Goal: Task Accomplishment & Management: Manage account settings

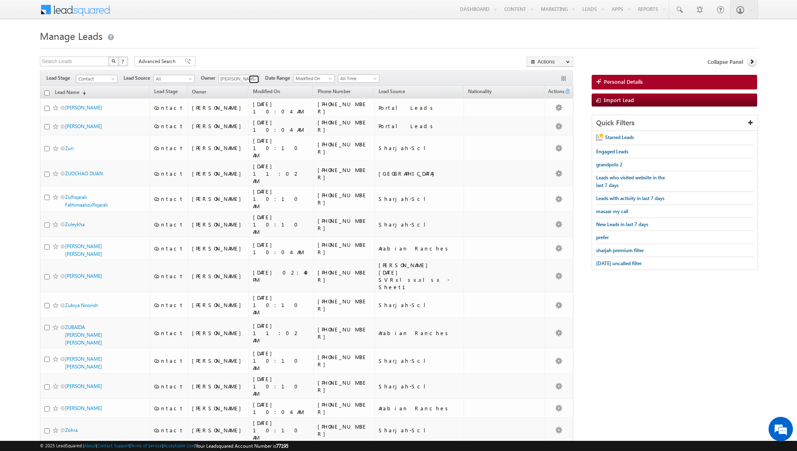
click at [253, 79] on span at bounding box center [255, 79] width 7 height 7
click at [245, 89] on link "Any" at bounding box center [258, 86] width 81 height 9
type input "Any"
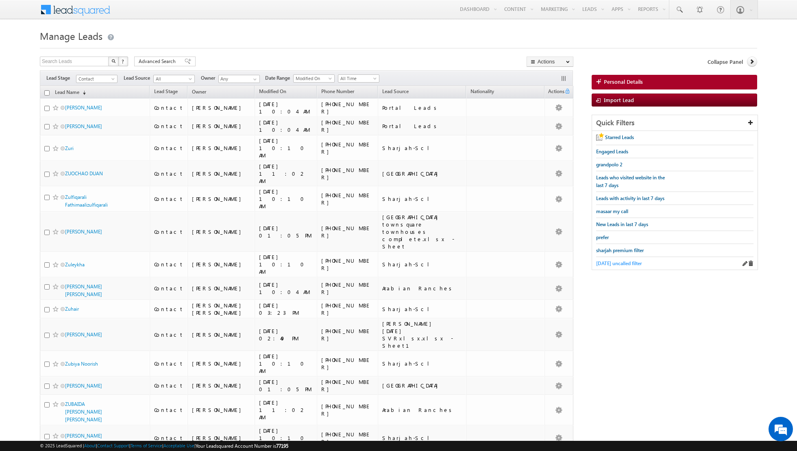
click at [608, 260] on span "yesterday uncalled filter" at bounding box center [619, 263] width 46 height 6
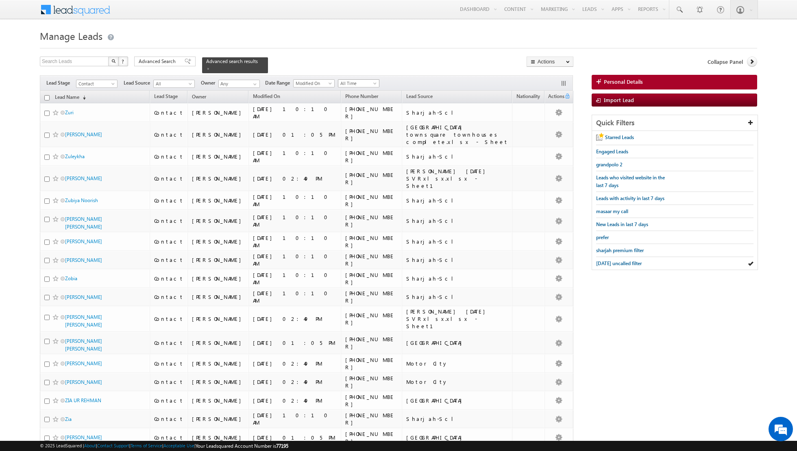
click at [370, 80] on span "All Time" at bounding box center [357, 83] width 39 height 7
click at [361, 83] on span "All Time" at bounding box center [357, 83] width 39 height 7
click at [353, 107] on link "[DATE]" at bounding box center [355, 108] width 41 height 7
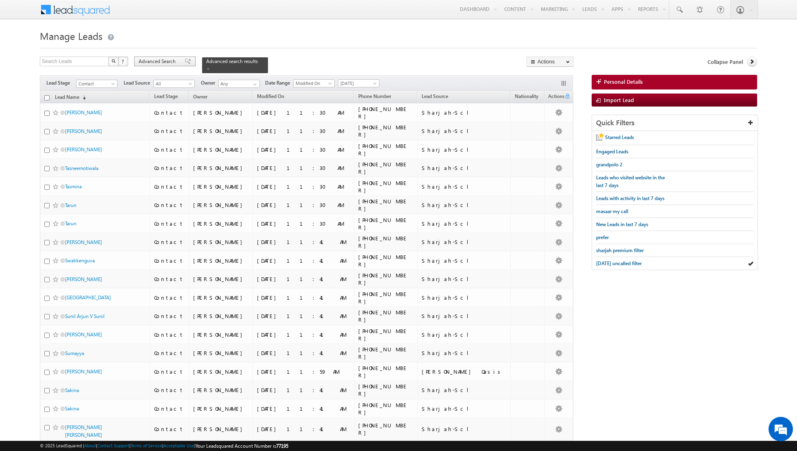
click at [185, 62] on span at bounding box center [188, 62] width 7 height 6
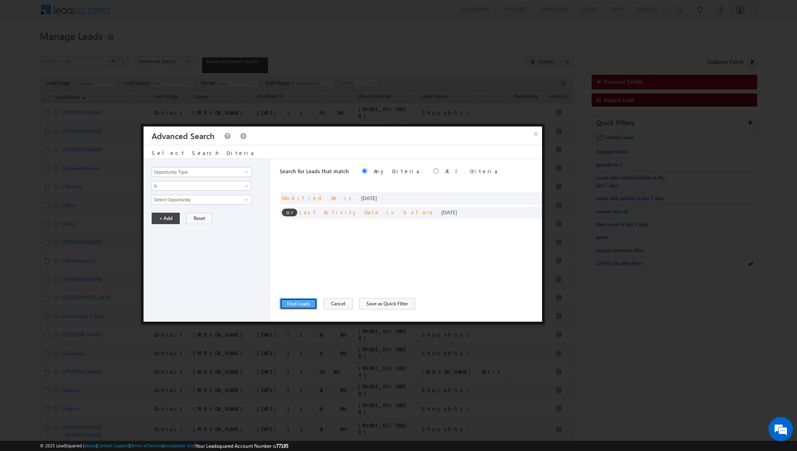
click at [302, 303] on button "Find Leads" at bounding box center [298, 303] width 37 height 11
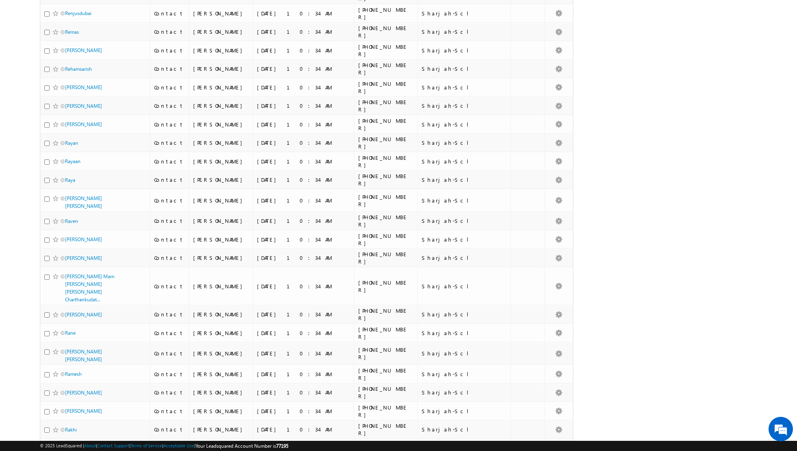
scroll to position [1566, 0]
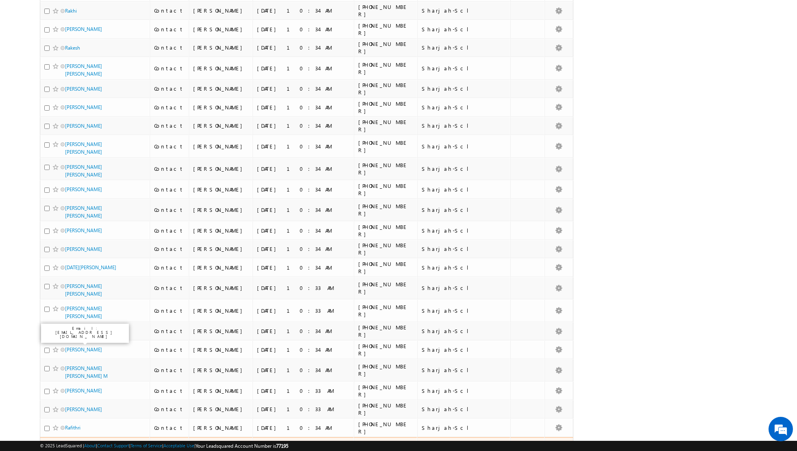
click at [70, 443] on link "Rafila" at bounding box center [71, 446] width 12 height 6
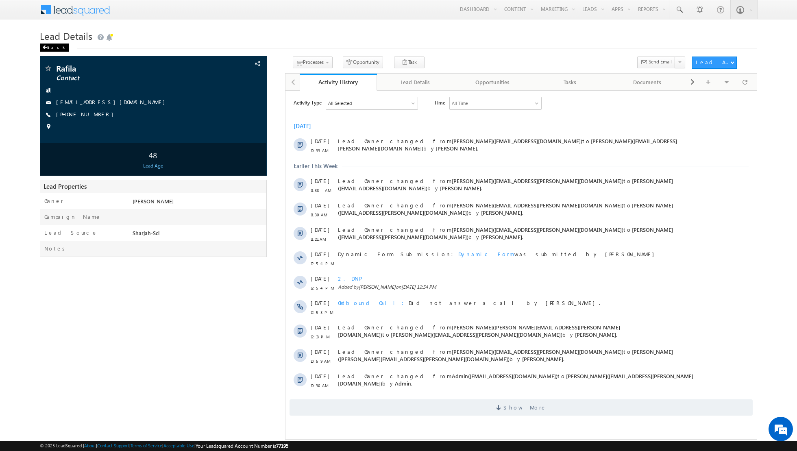
click at [45, 47] on span at bounding box center [44, 48] width 5 height 4
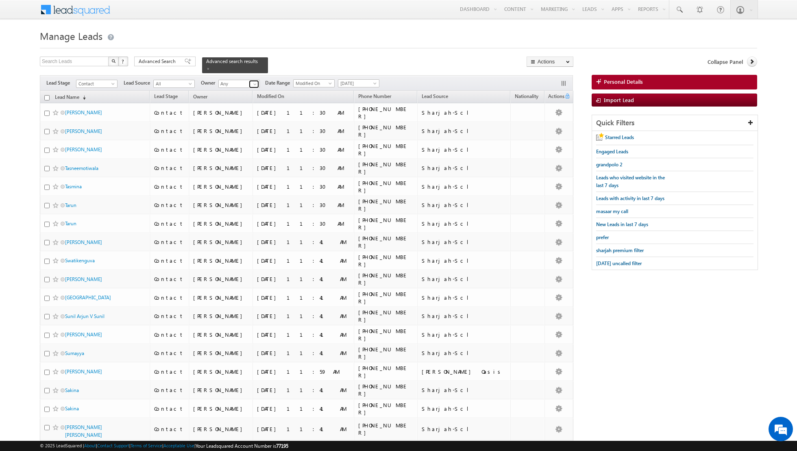
click at [253, 85] on span at bounding box center [255, 84] width 7 height 7
click at [242, 94] on link "Muhammad Shibily muhammad.shibily@indglobal.ae" at bounding box center [258, 94] width 81 height 15
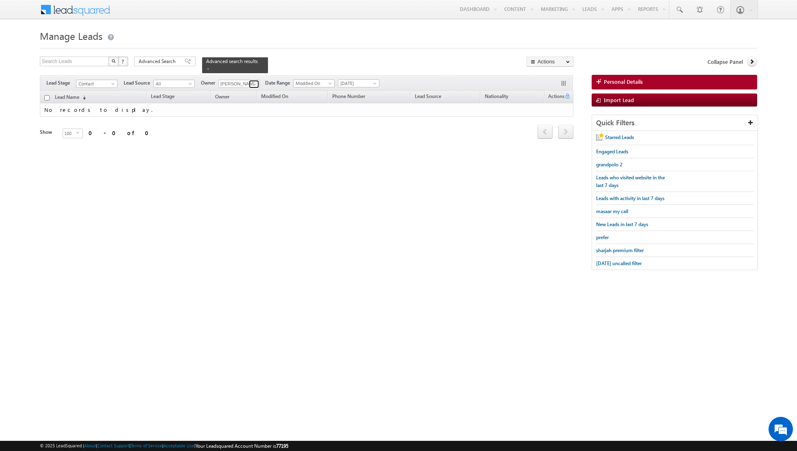
click at [253, 81] on span at bounding box center [255, 84] width 7 height 7
click at [240, 93] on link "Riya Raj riya.raj@indglobal.ae" at bounding box center [258, 94] width 81 height 15
click at [252, 83] on span at bounding box center [255, 84] width 7 height 7
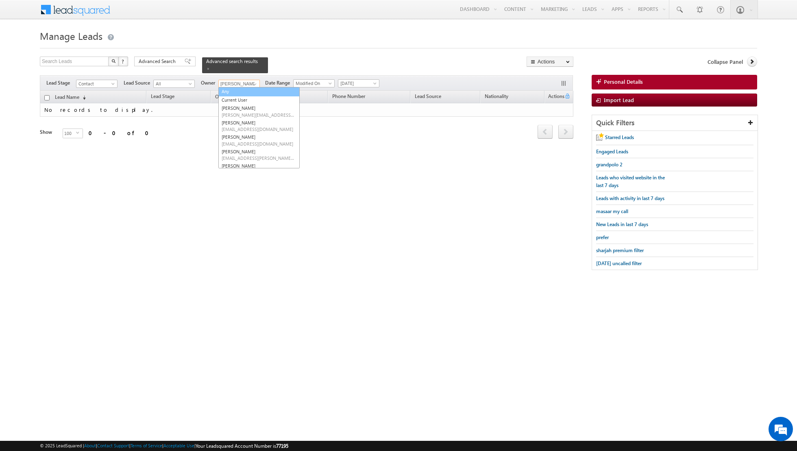
click at [243, 92] on link "Any" at bounding box center [258, 91] width 81 height 9
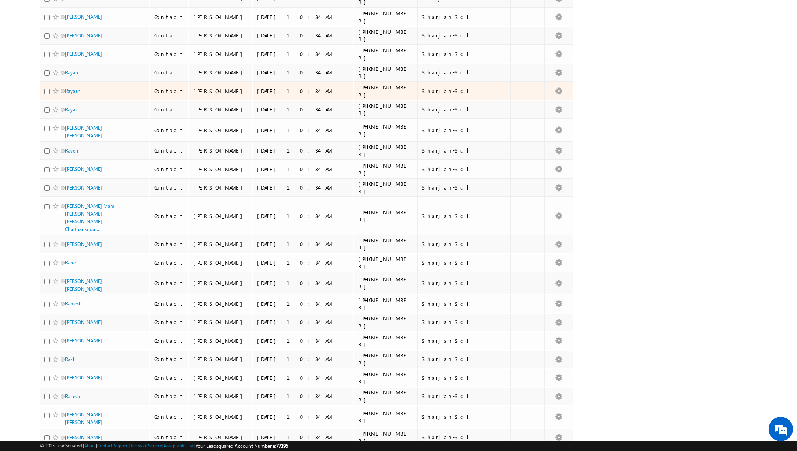
scroll to position [1566, 0]
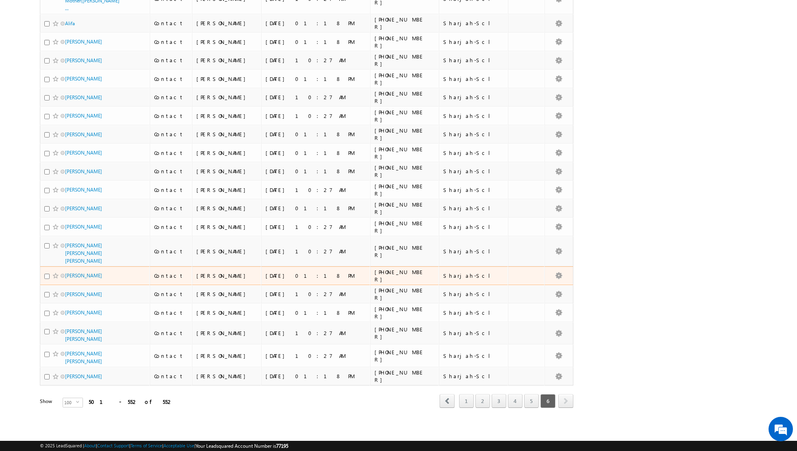
scroll to position [704, 0]
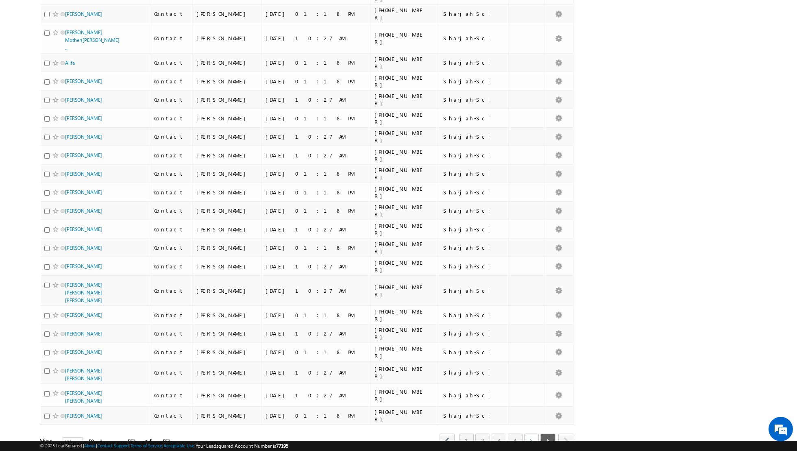
click at [531, 433] on link "5" at bounding box center [531, 440] width 15 height 14
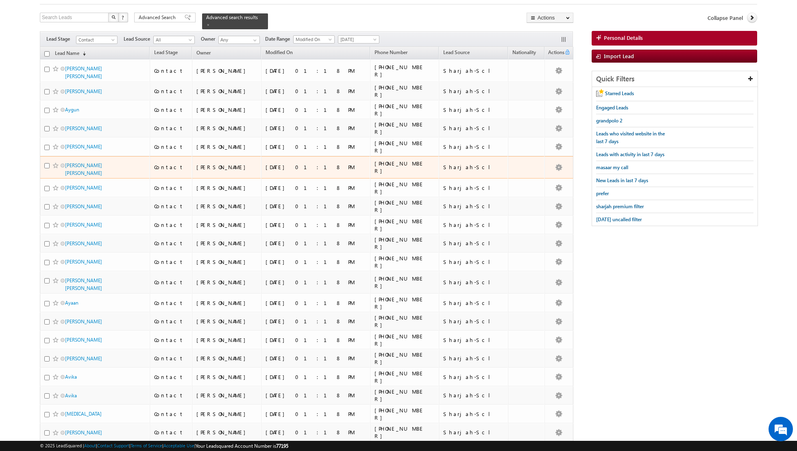
scroll to position [0, 0]
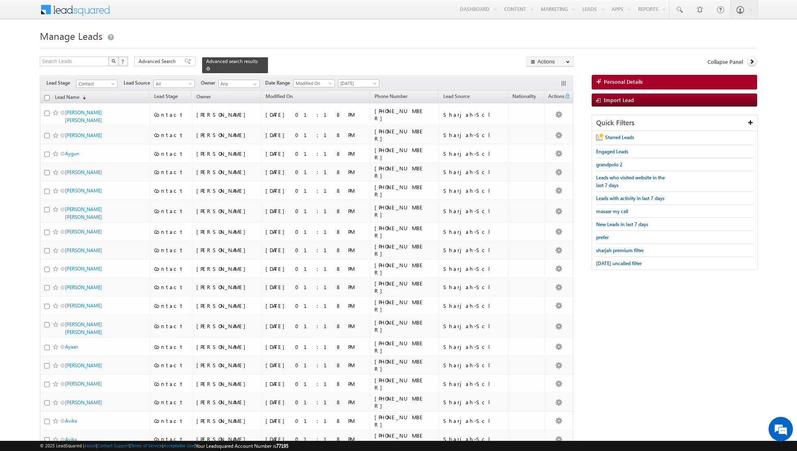
click at [206, 70] on link at bounding box center [208, 68] width 4 height 7
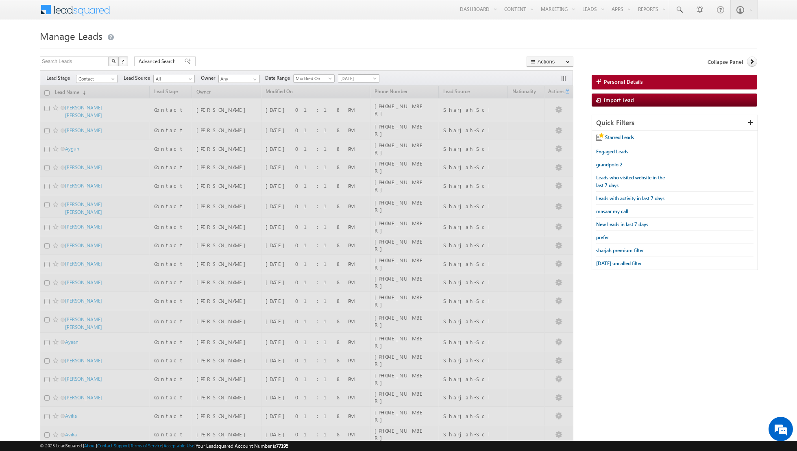
click at [358, 79] on span "[DATE]" at bounding box center [357, 78] width 39 height 7
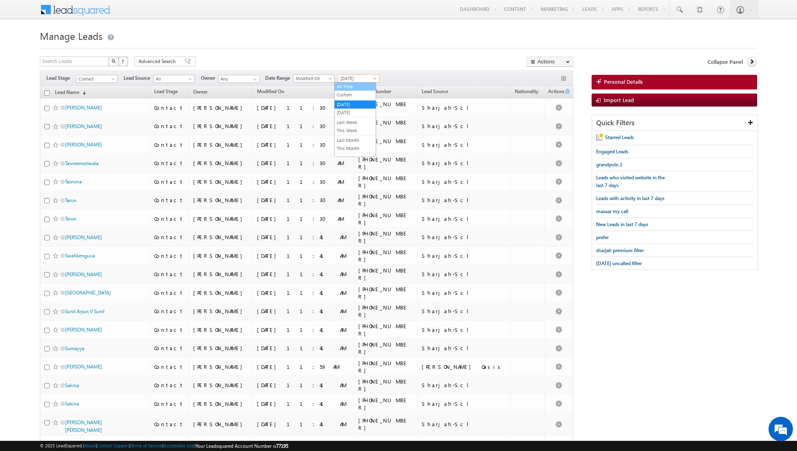
click at [352, 88] on link "All Time" at bounding box center [355, 86] width 41 height 7
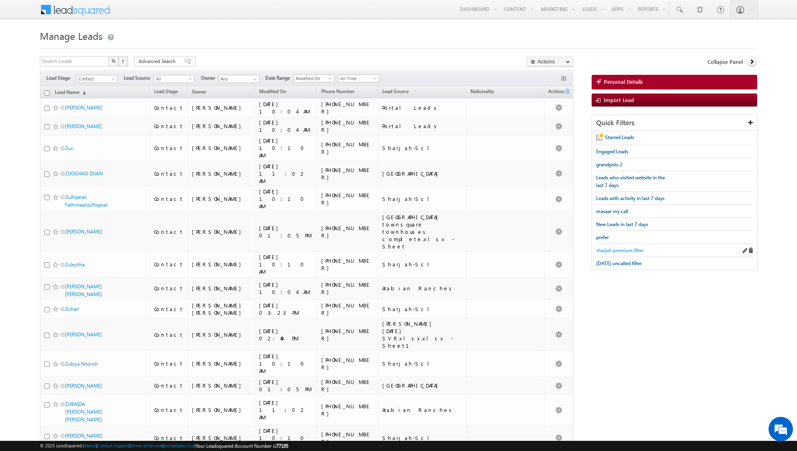
click at [612, 248] on span "sharjah premium filter" at bounding box center [620, 250] width 48 height 6
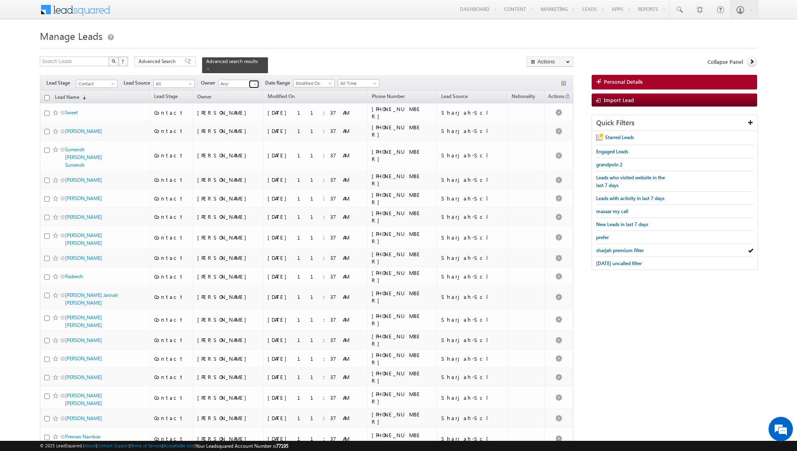
click at [253, 83] on span at bounding box center [255, 84] width 7 height 7
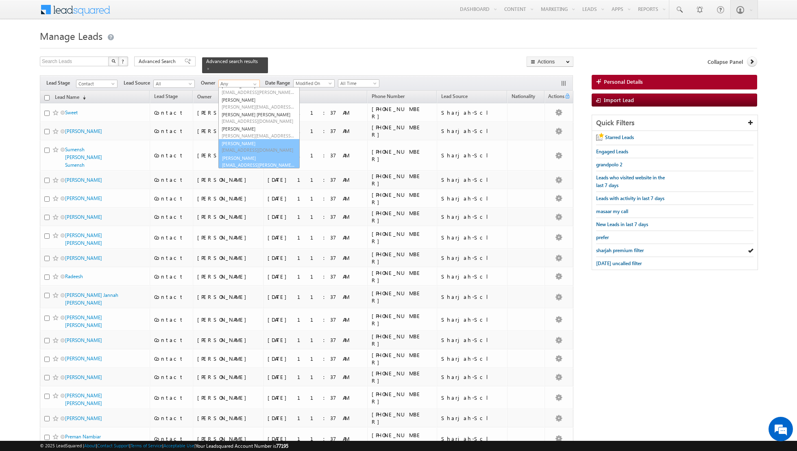
scroll to position [66, 0]
click at [238, 159] on link "Shiva Sisodia shiva.sisodia@indglobal.ae" at bounding box center [258, 160] width 81 height 15
type input "[PERSON_NAME]"
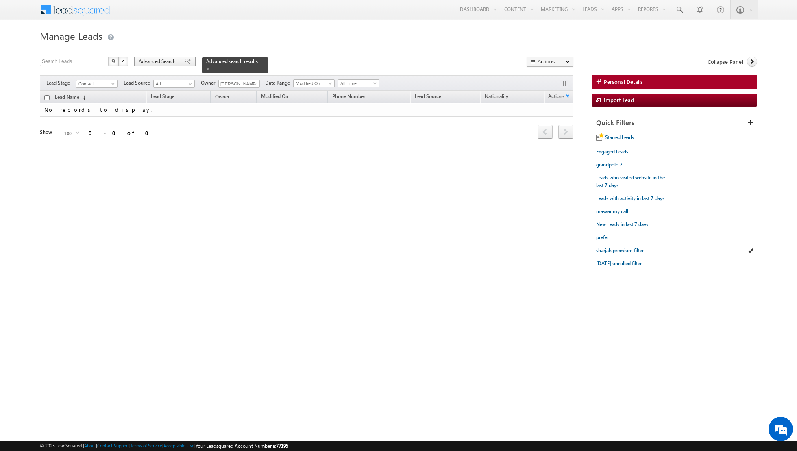
click at [185, 63] on span at bounding box center [188, 62] width 7 height 6
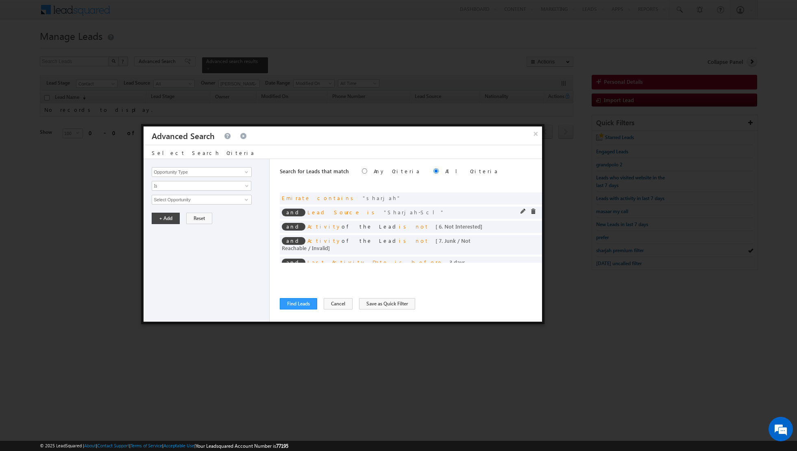
scroll to position [1, 0]
click at [533, 258] on span at bounding box center [533, 261] width 6 height 6
click at [298, 303] on button "Find Leads" at bounding box center [298, 303] width 37 height 11
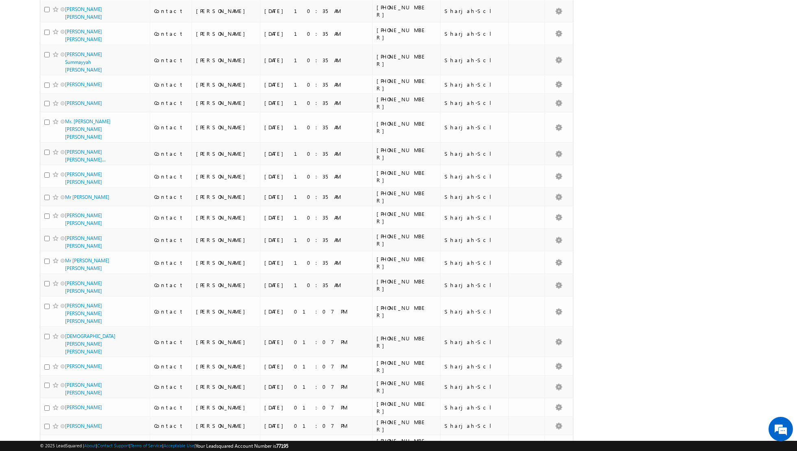
scroll to position [1640, 0]
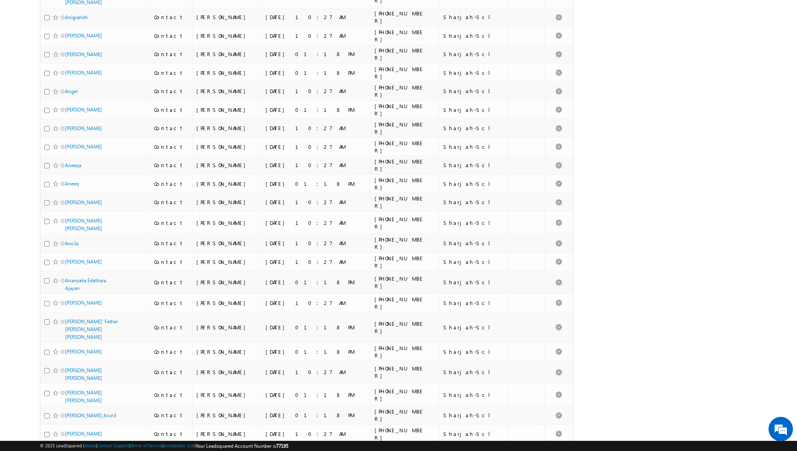
scroll to position [0, 0]
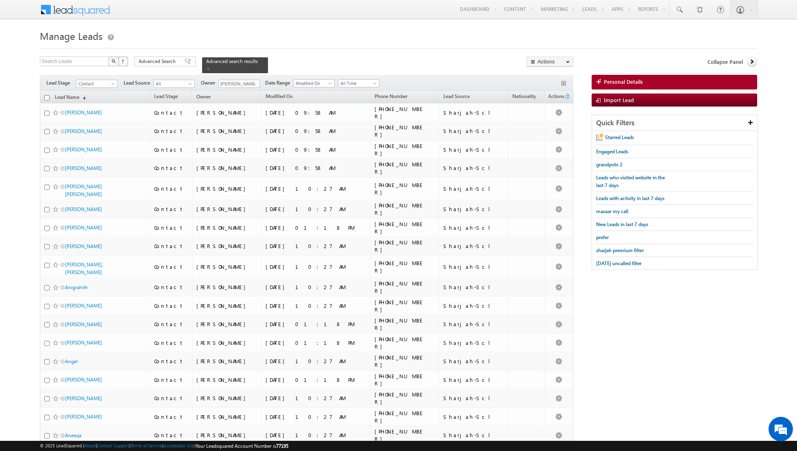
click at [45, 98] on input "checkbox" at bounding box center [46, 97] width 5 height 5
checkbox input "true"
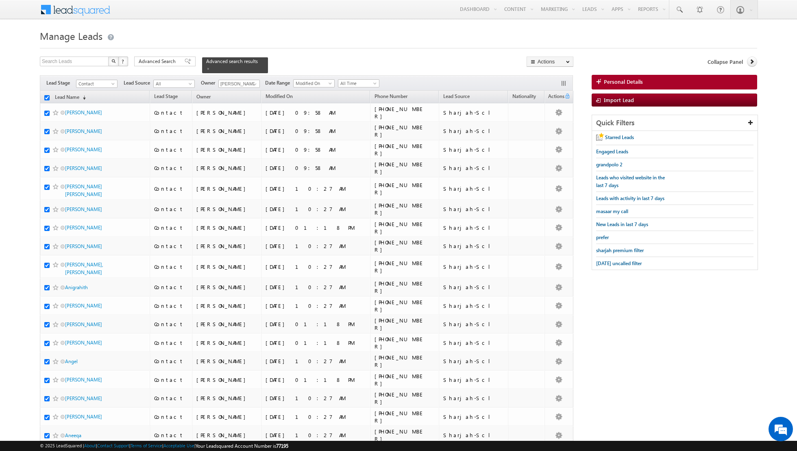
checkbox input "true"
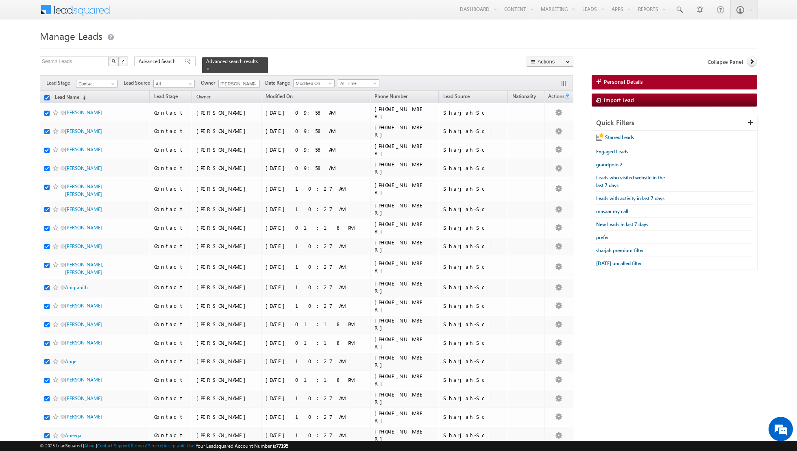
checkbox input "true"
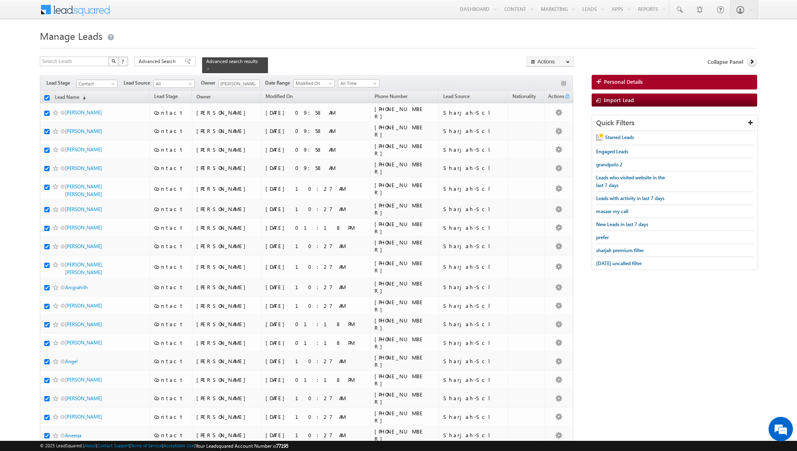
checkbox input "true"
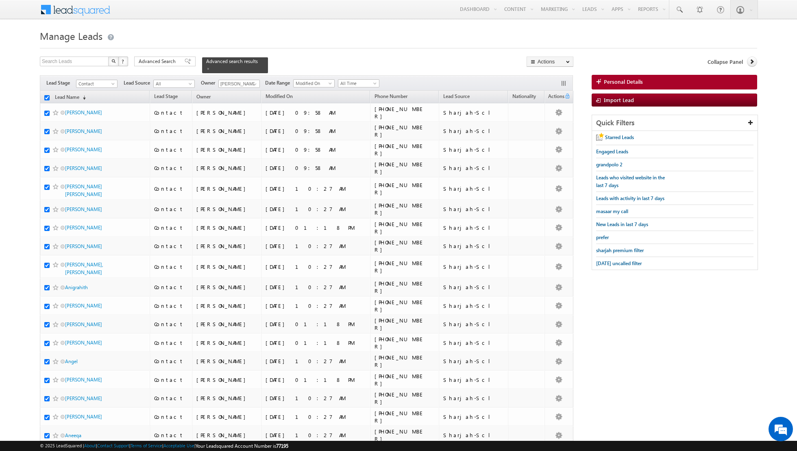
checkbox input "true"
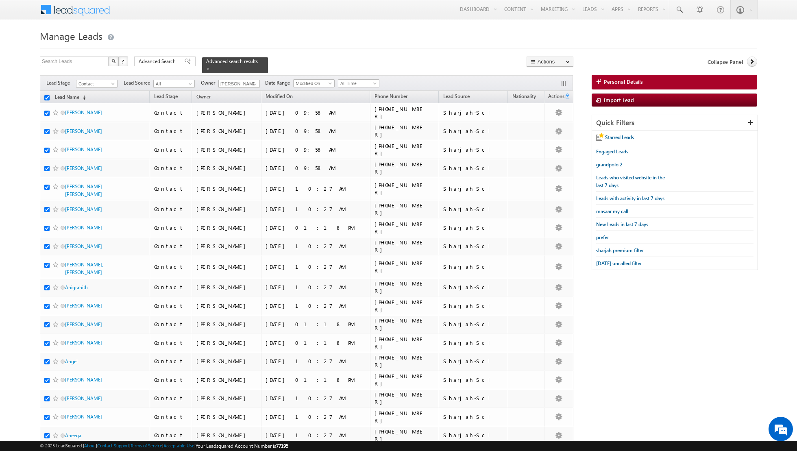
checkbox input "true"
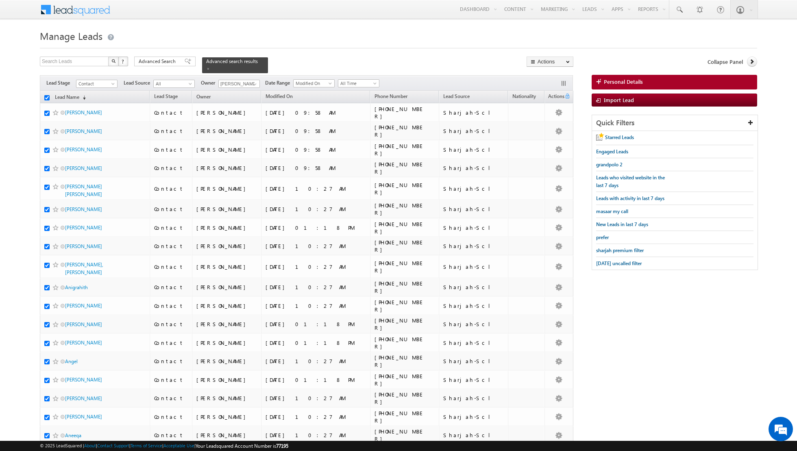
checkbox input "true"
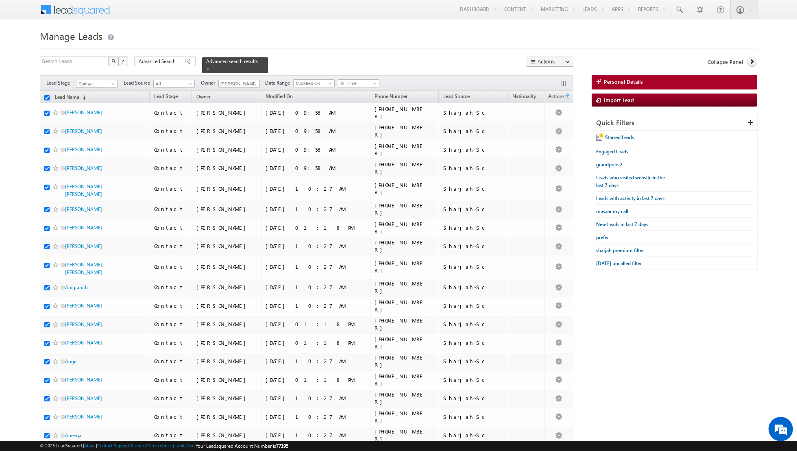
checkbox input "true"
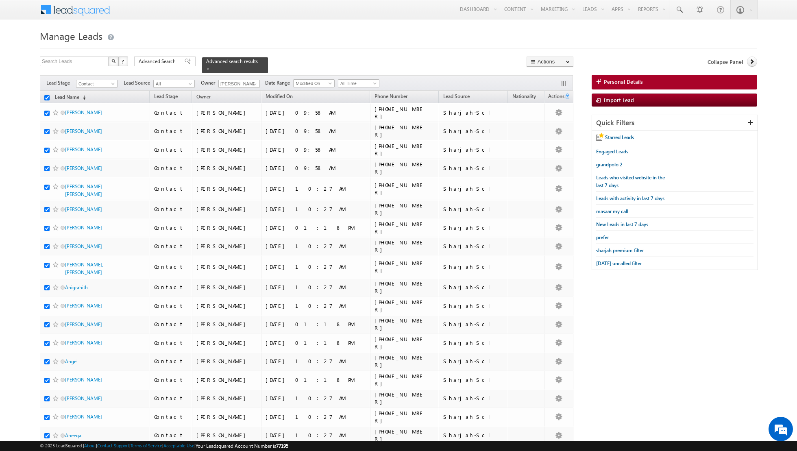
checkbox input "true"
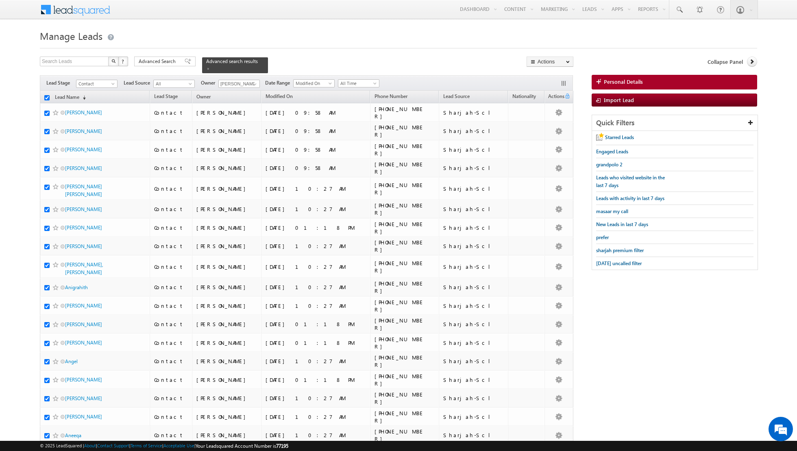
checkbox input "true"
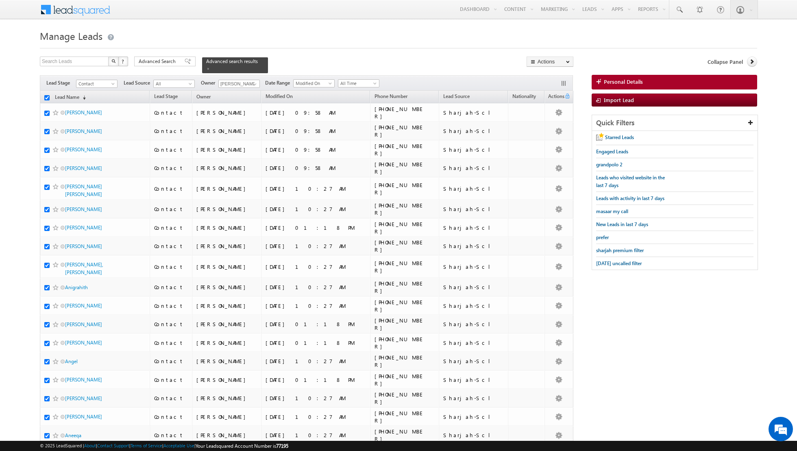
checkbox input "true"
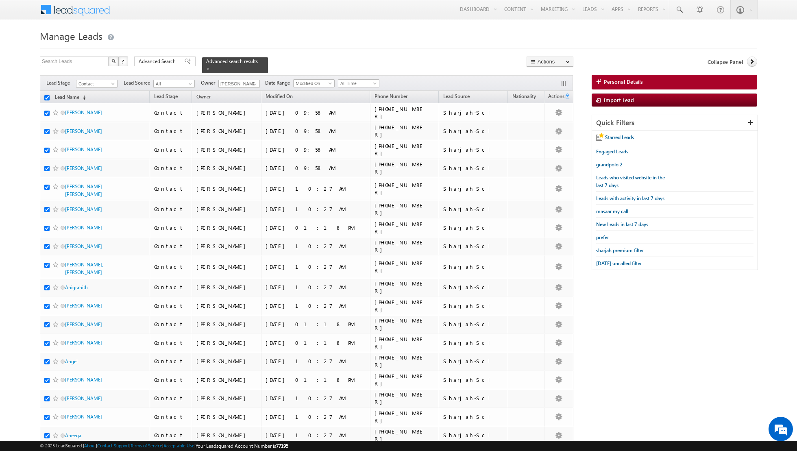
checkbox input "true"
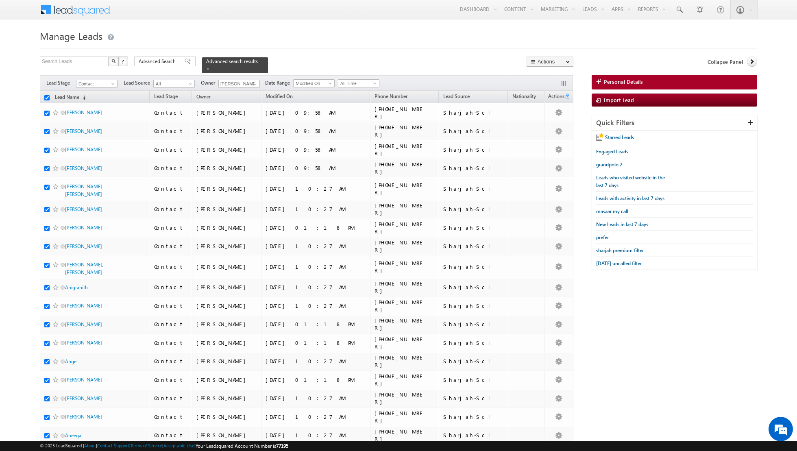
checkbox input "true"
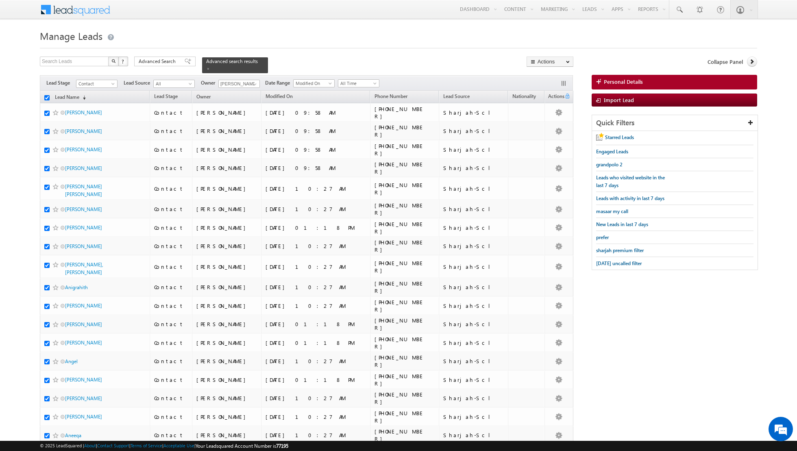
checkbox input "true"
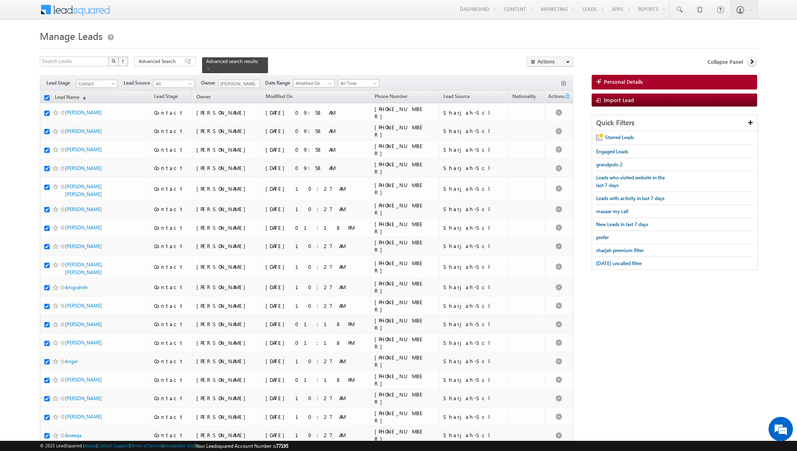
checkbox input "true"
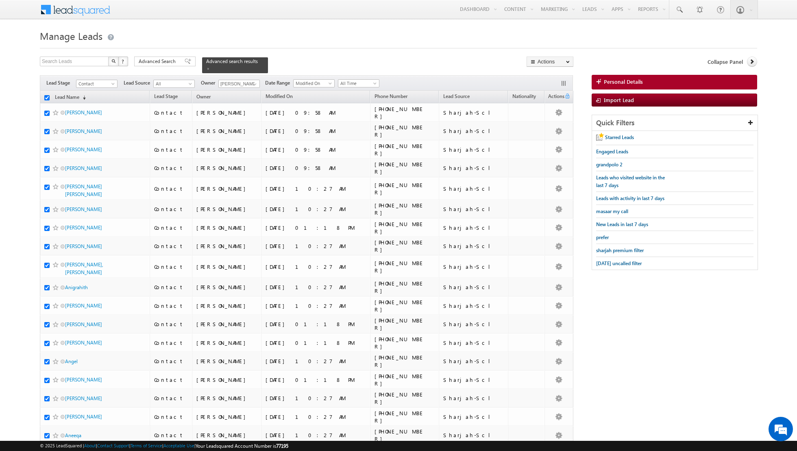
checkbox input "true"
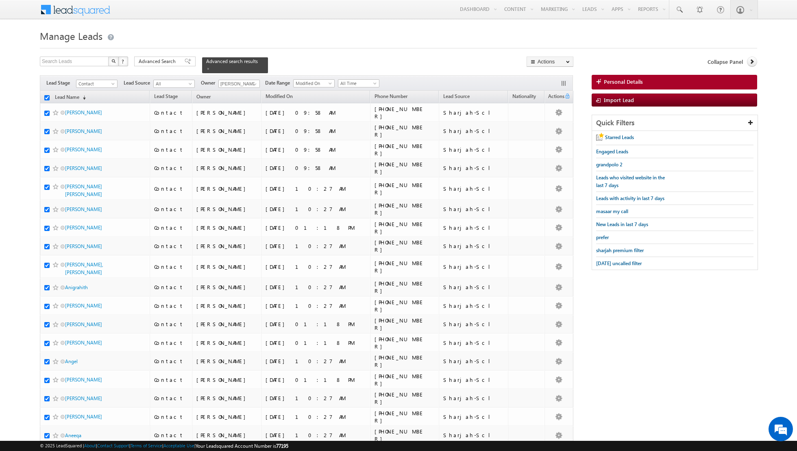
checkbox input "true"
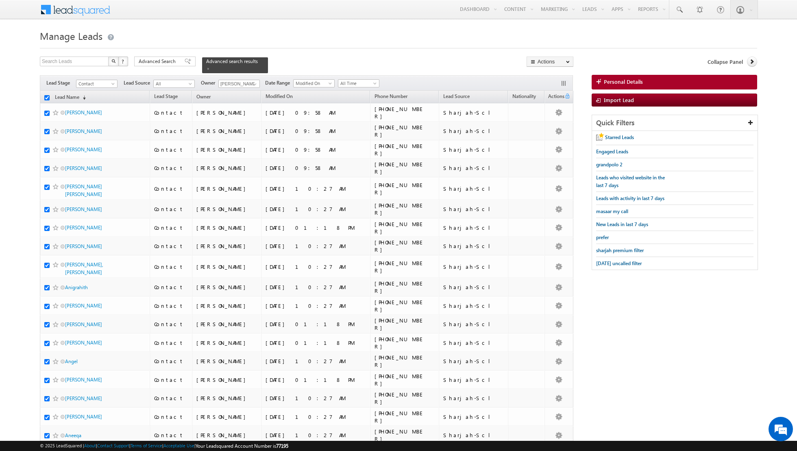
checkbox input "true"
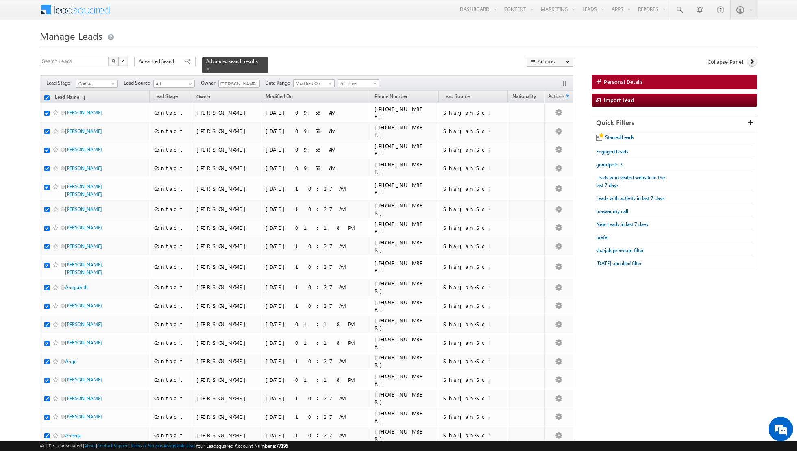
checkbox input "true"
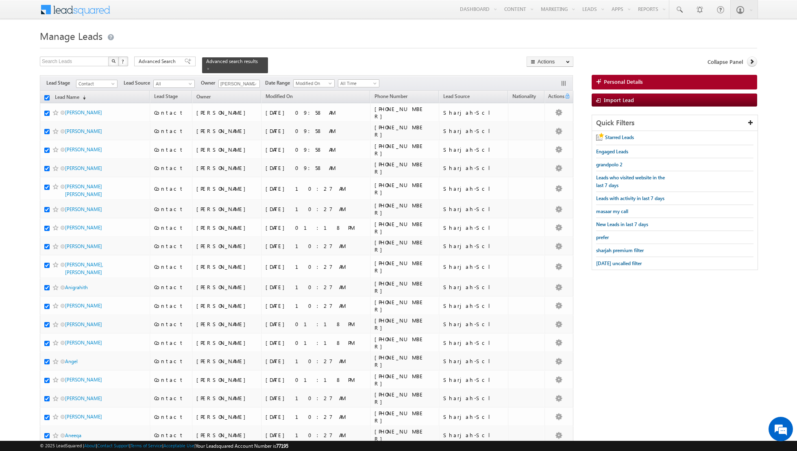
checkbox input "true"
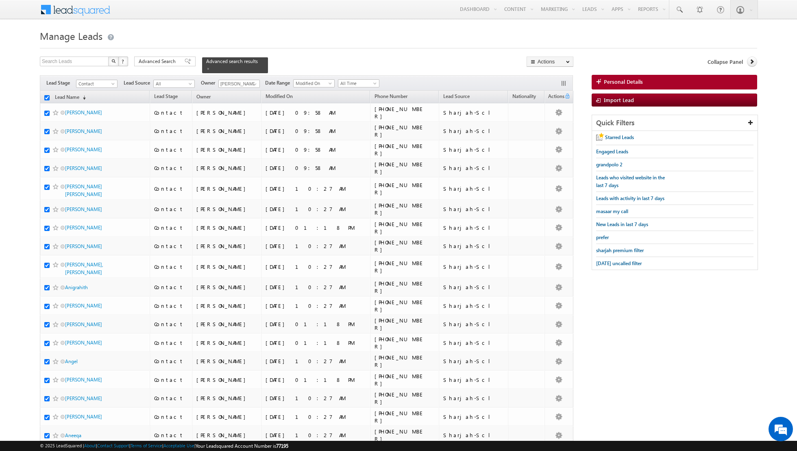
checkbox input "true"
click at [541, 135] on link "Change Owner" at bounding box center [550, 132] width 46 height 10
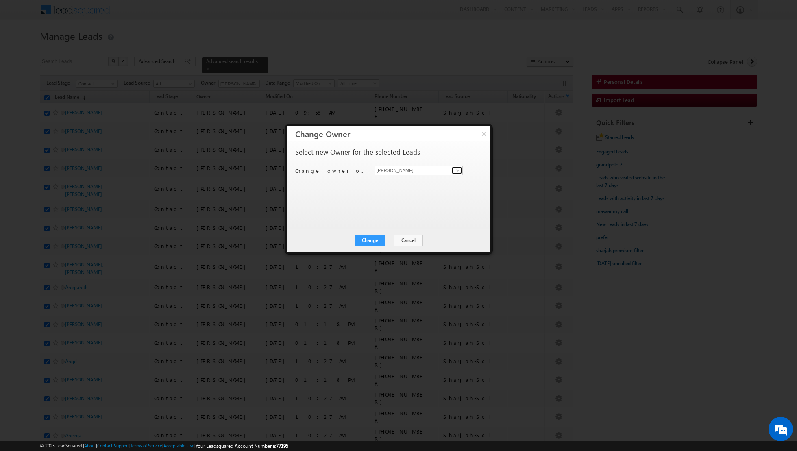
click at [459, 170] on span at bounding box center [458, 170] width 7 height 7
click at [414, 183] on span "riya.raj@indglobal.ae" at bounding box center [414, 186] width 73 height 6
type input "Riya Raj"
click at [370, 244] on button "Change" at bounding box center [370, 240] width 31 height 11
click at [392, 240] on button "Close" at bounding box center [390, 240] width 26 height 11
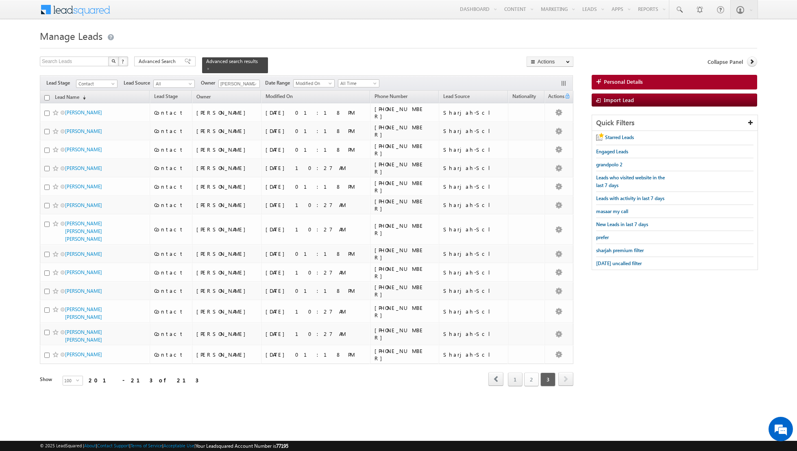
click at [529, 372] on link "2" at bounding box center [531, 379] width 15 height 14
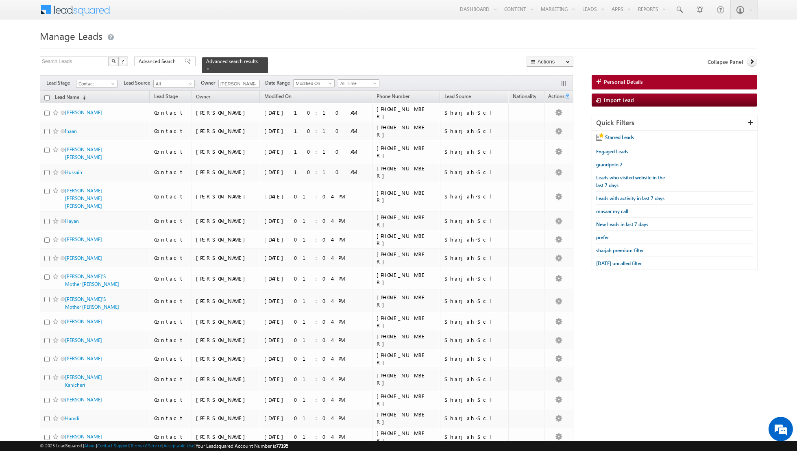
click at [46, 96] on input "checkbox" at bounding box center [46, 97] width 5 height 5
checkbox input "true"
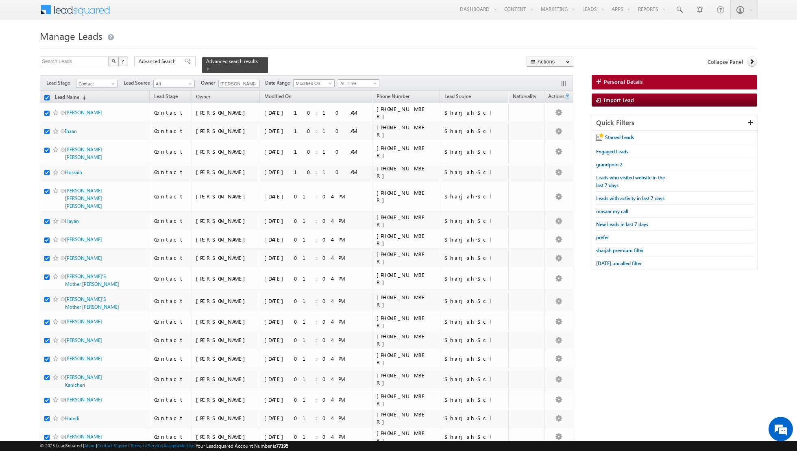
checkbox input "true"
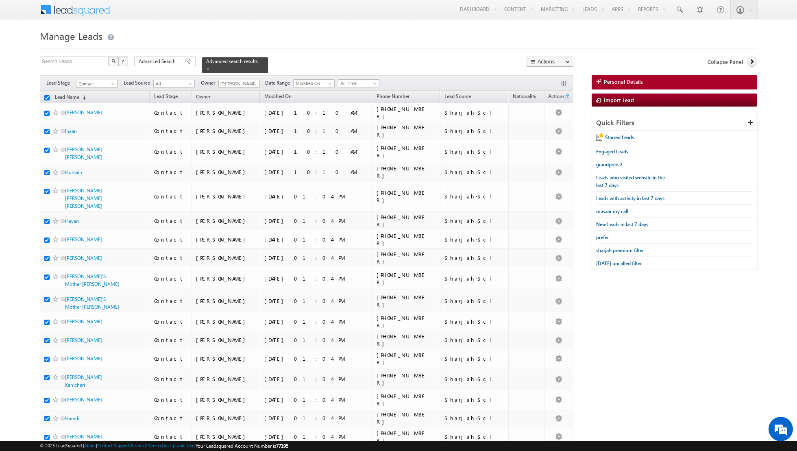
checkbox input "true"
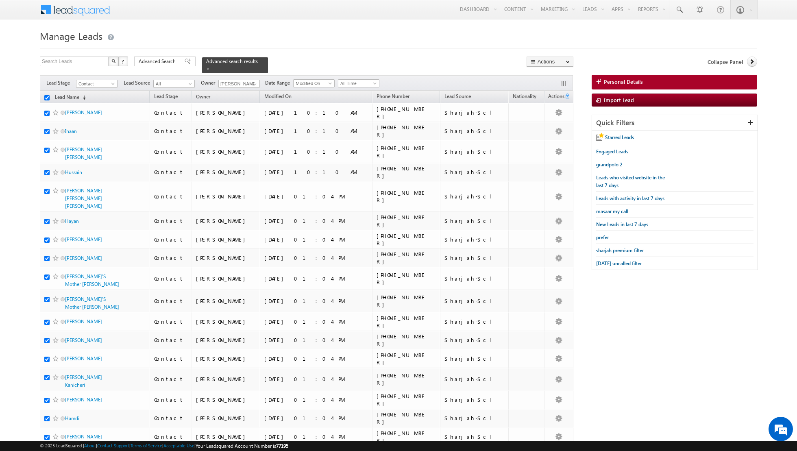
checkbox input "true"
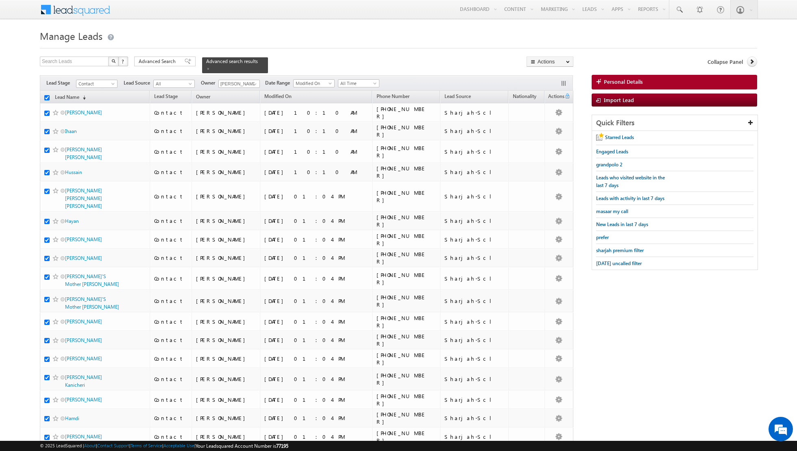
checkbox input "true"
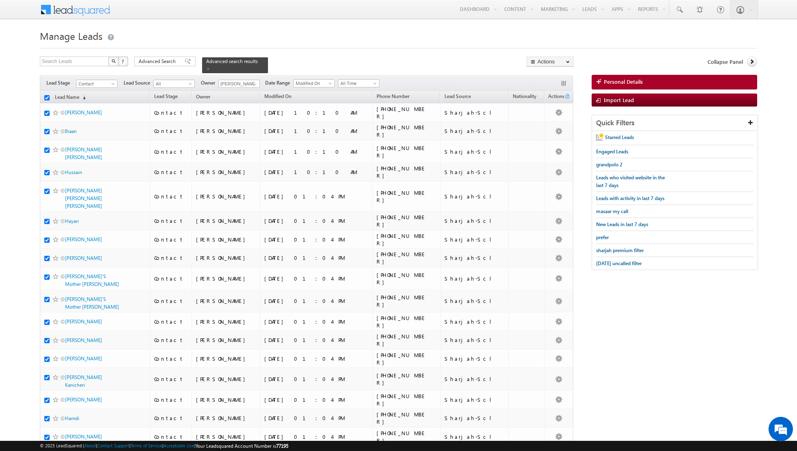
checkbox input "true"
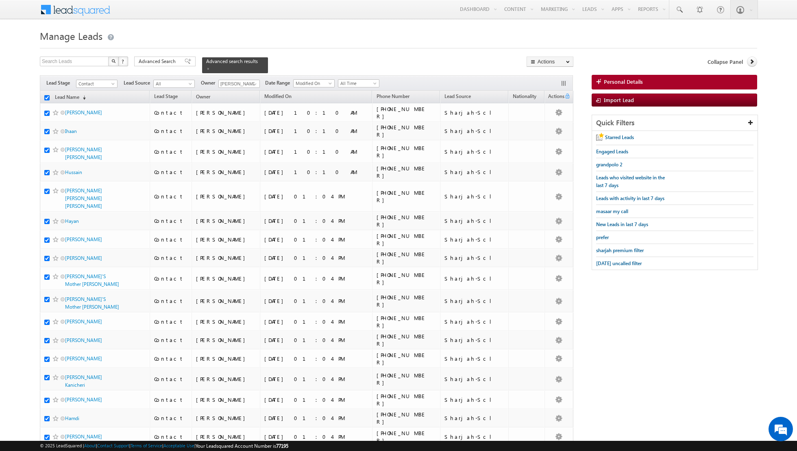
checkbox input "true"
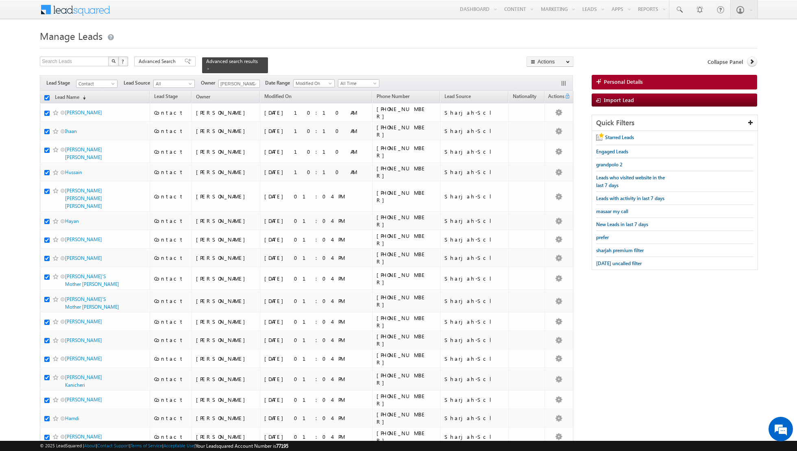
checkbox input "true"
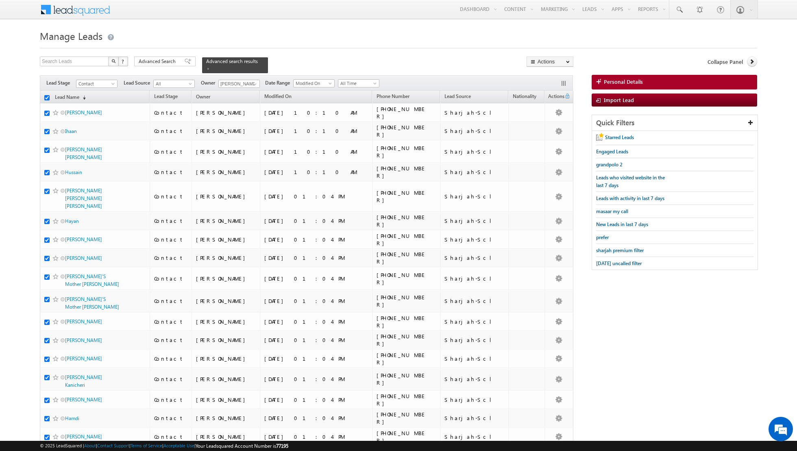
checkbox input "true"
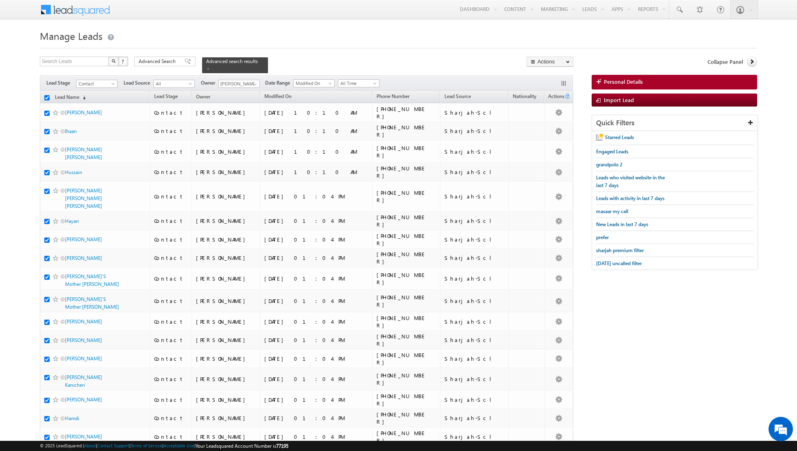
checkbox input "true"
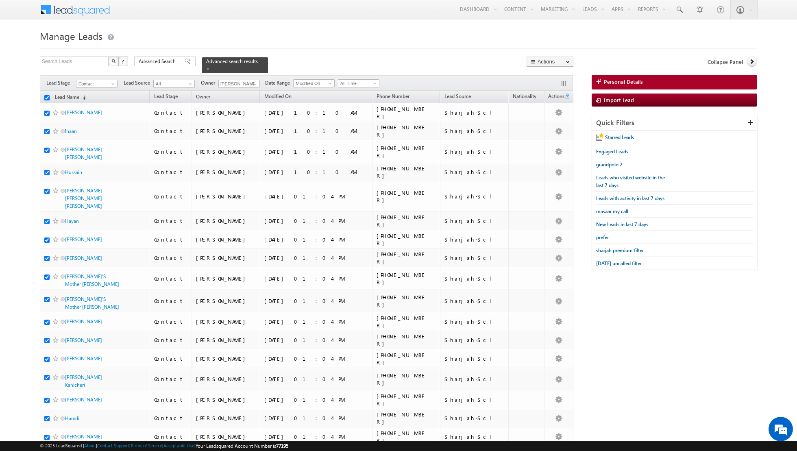
checkbox input "true"
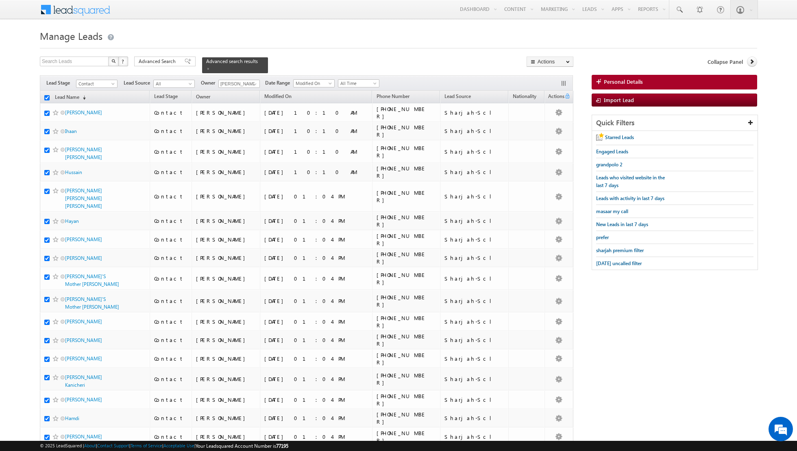
checkbox input "true"
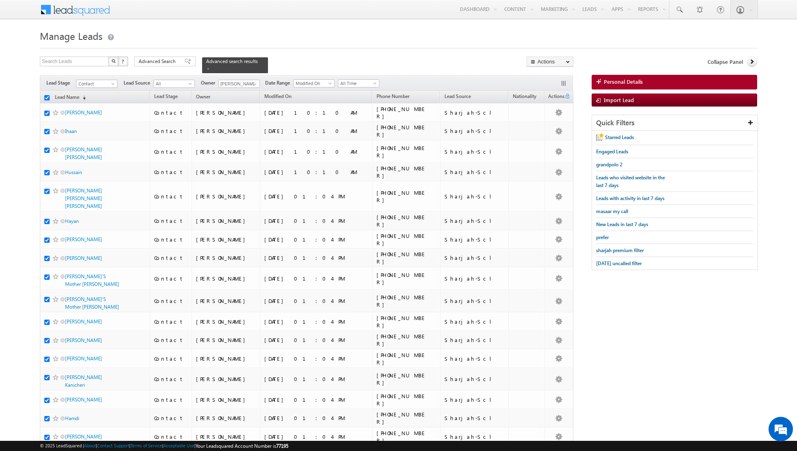
checkbox input "true"
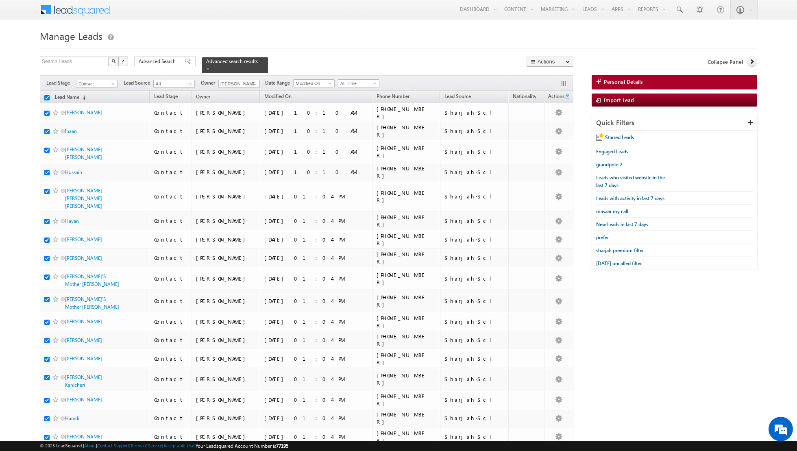
checkbox input "true"
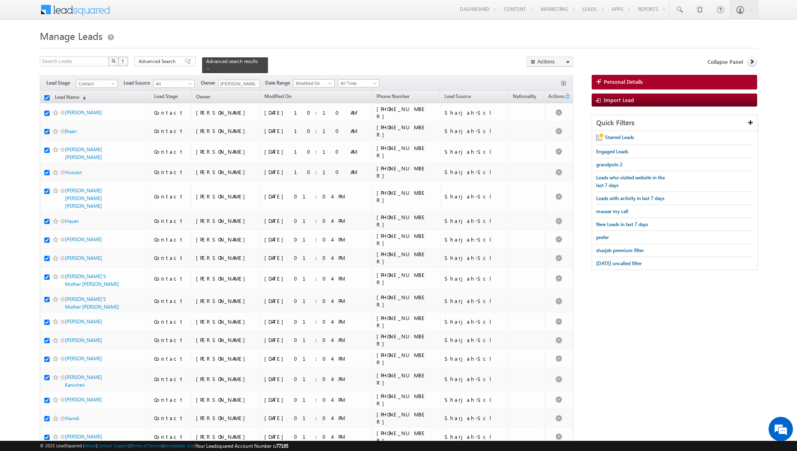
checkbox input "true"
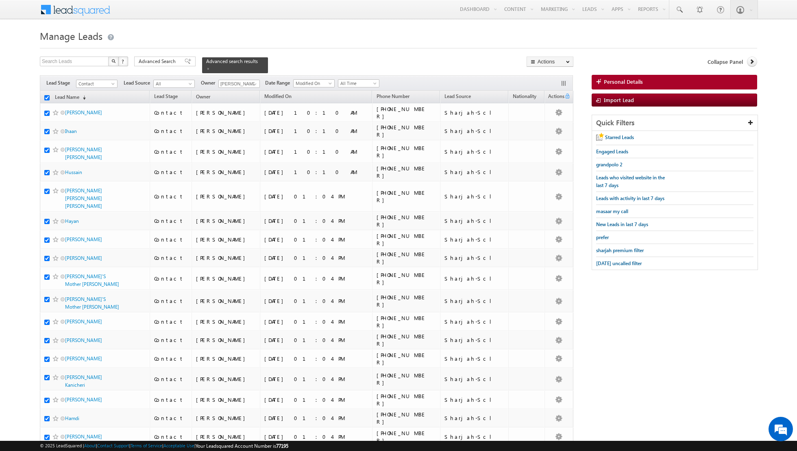
checkbox input "true"
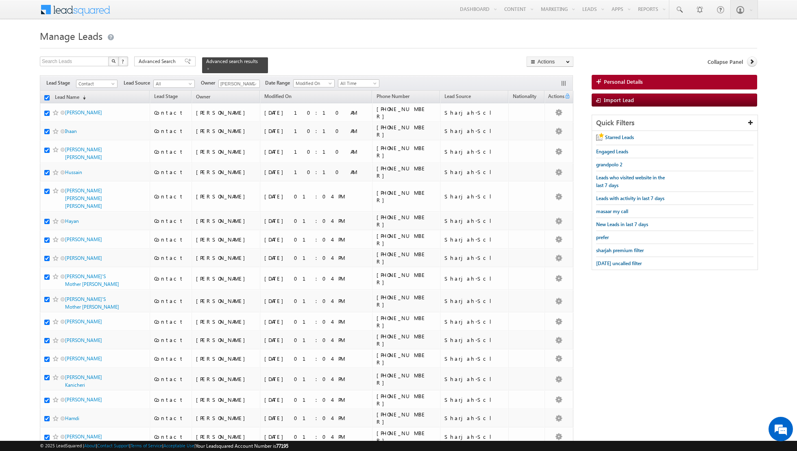
checkbox input "true"
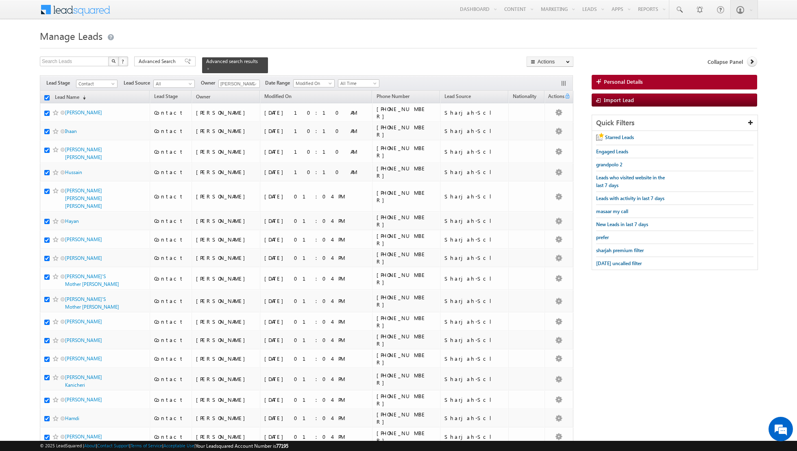
checkbox input "true"
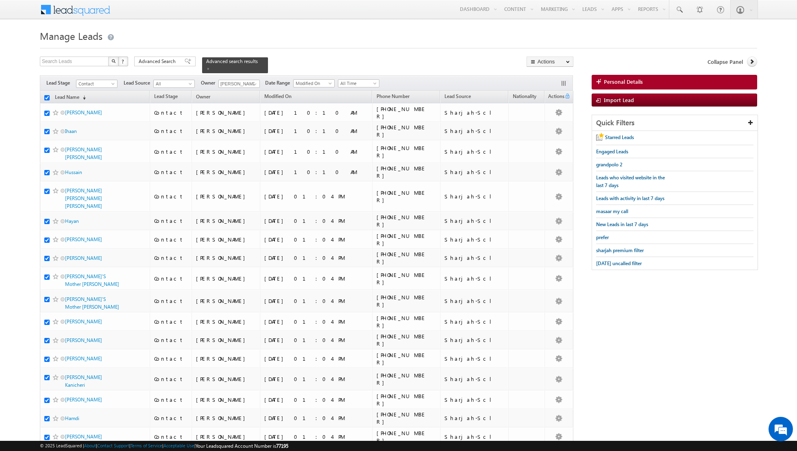
checkbox input "true"
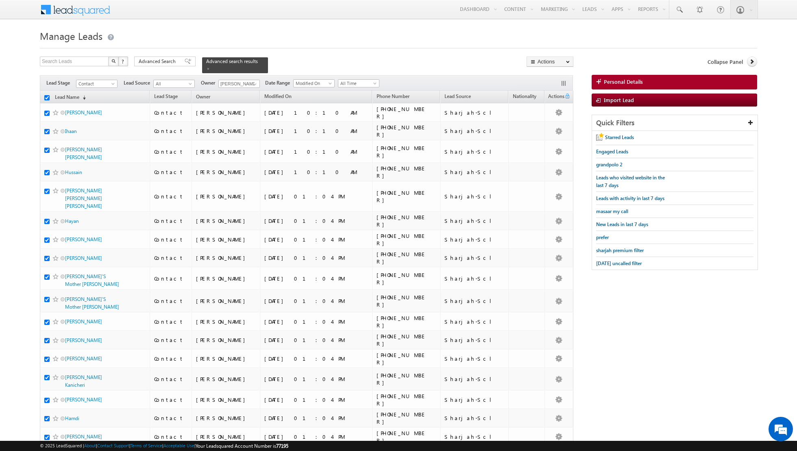
checkbox input "true"
click at [544, 133] on link "Change Owner" at bounding box center [550, 132] width 46 height 10
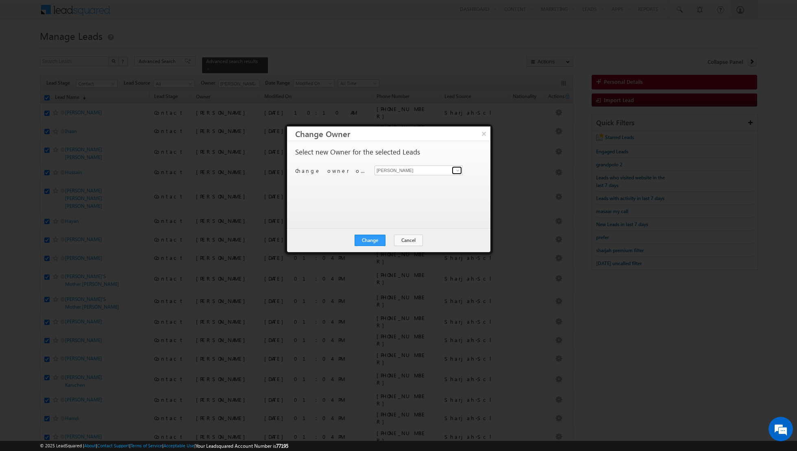
click at [459, 172] on span at bounding box center [458, 170] width 7 height 7
click at [417, 183] on span "muhammad.shibily@indglobal.ae" at bounding box center [414, 186] width 73 height 6
click at [370, 236] on button "Change" at bounding box center [370, 240] width 31 height 11
click at [390, 240] on button "Close" at bounding box center [390, 240] width 26 height 11
